Goal: Task Accomplishment & Management: Use online tool/utility

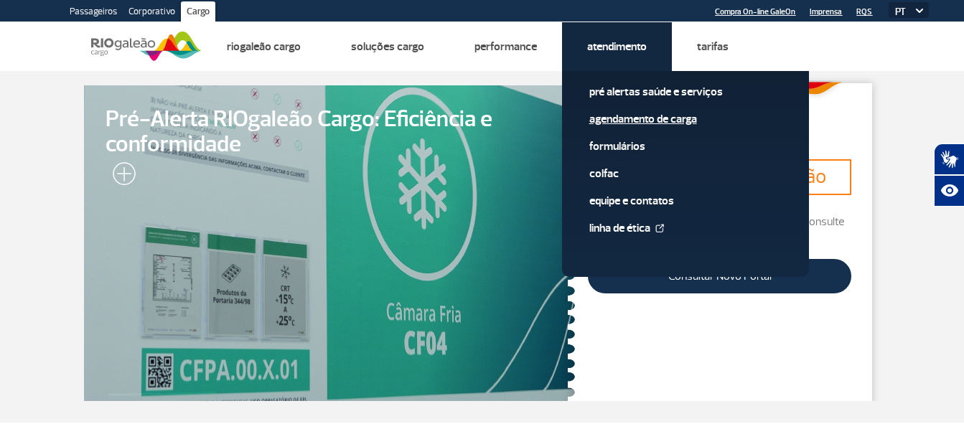
click at [642, 114] on link "Agendamento de Carga" at bounding box center [685, 119] width 192 height 16
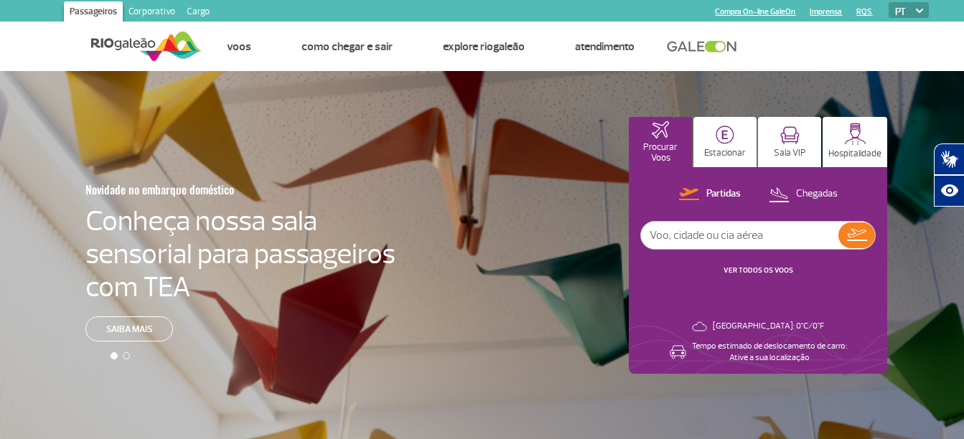
click at [199, 9] on link "Cargo" at bounding box center [198, 12] width 34 height 23
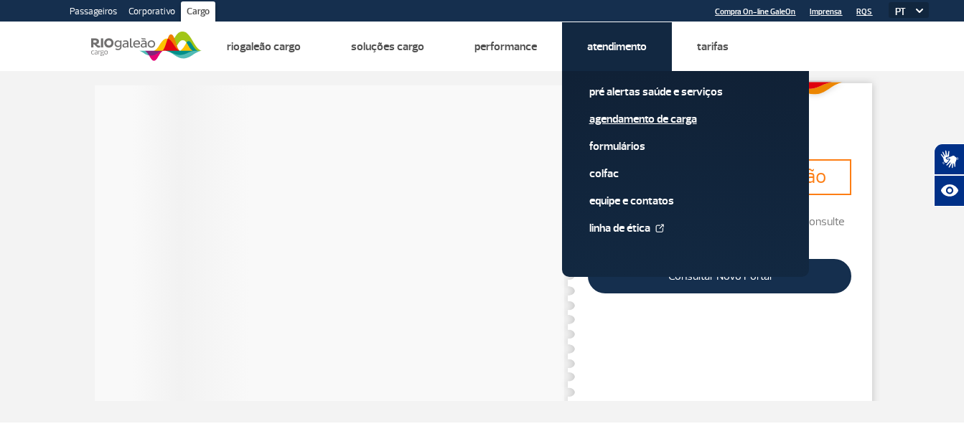
click at [623, 118] on link "Agendamento de Carga" at bounding box center [685, 119] width 192 height 16
